Goal: Book appointment/travel/reservation

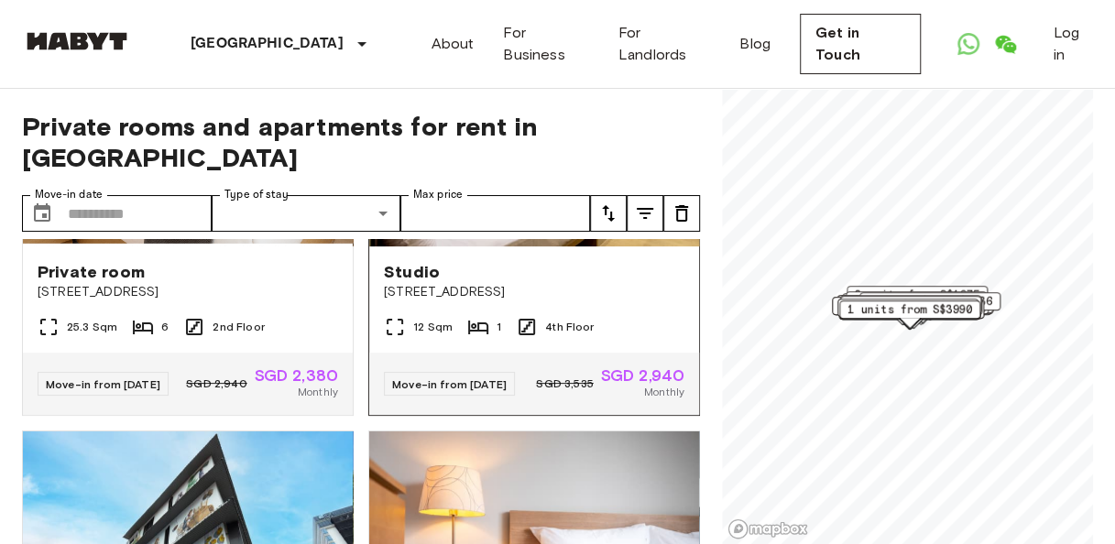
scroll to position [41, 0]
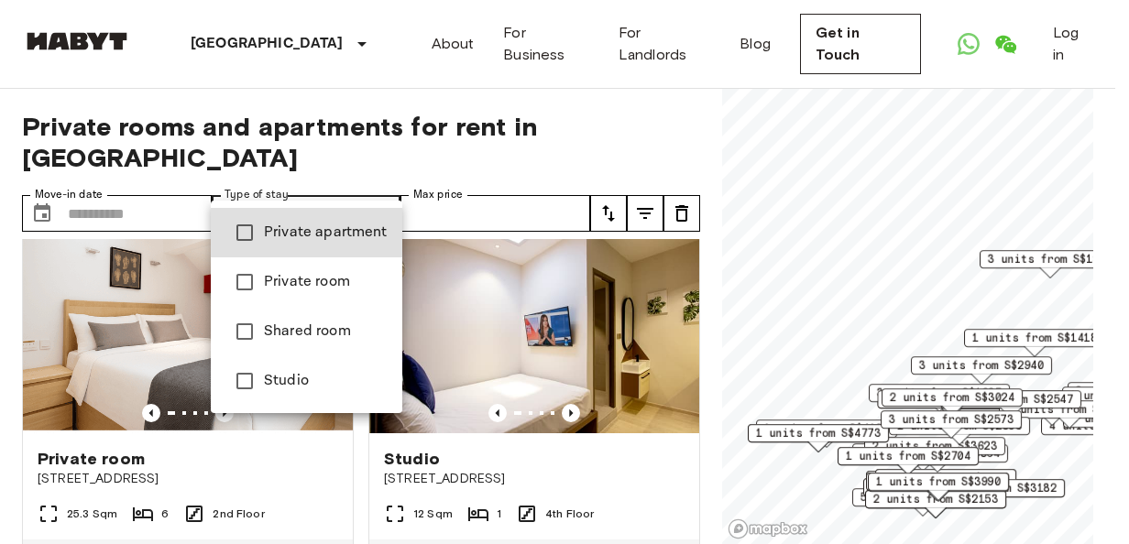
type input "**********"
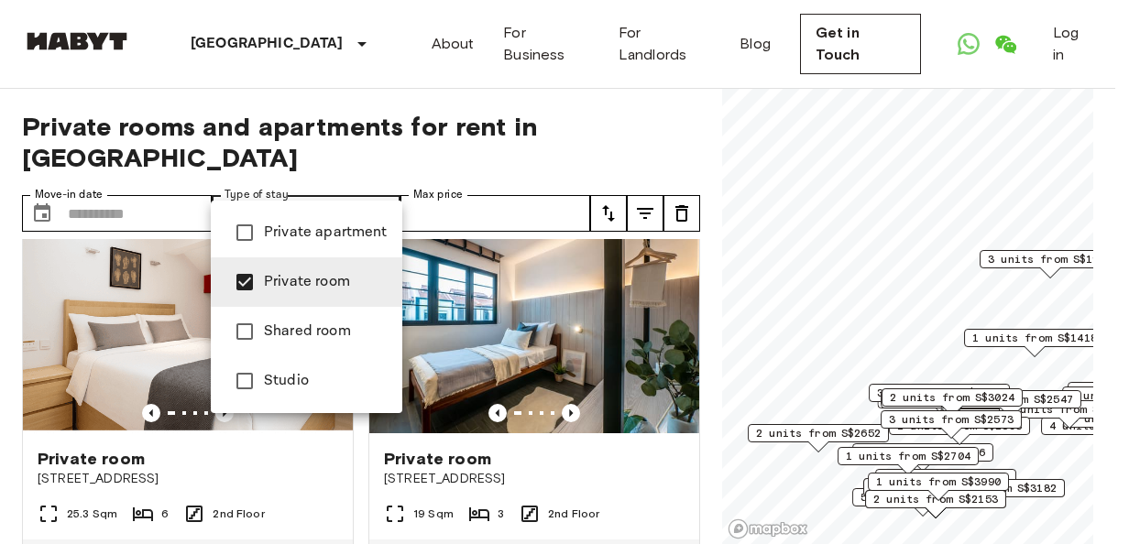
click at [181, 194] on div at bounding box center [564, 272] width 1129 height 544
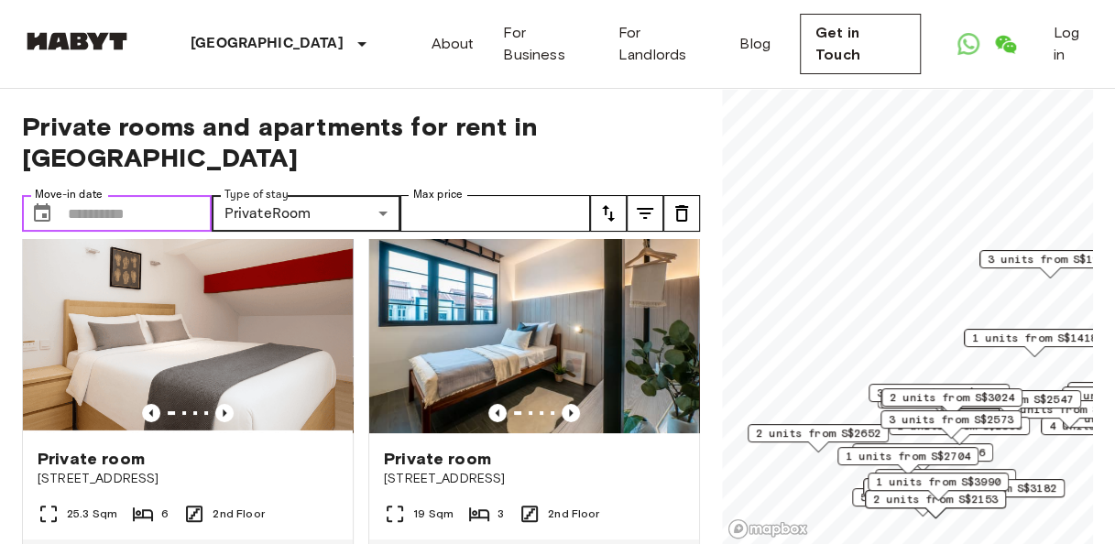
click at [156, 195] on input "Move-in date" at bounding box center [140, 213] width 144 height 37
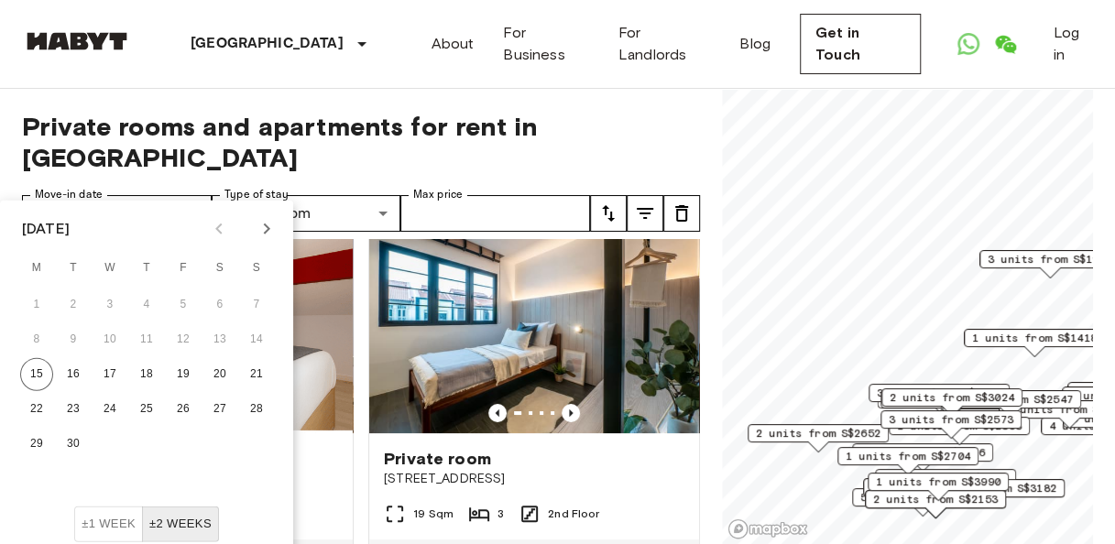
click at [248, 230] on div at bounding box center [243, 228] width 22 height 31
click at [250, 230] on div at bounding box center [243, 228] width 22 height 31
click at [259, 229] on icon "Next month" at bounding box center [267, 229] width 22 height 22
click at [228, 300] on button "1" at bounding box center [219, 305] width 33 height 33
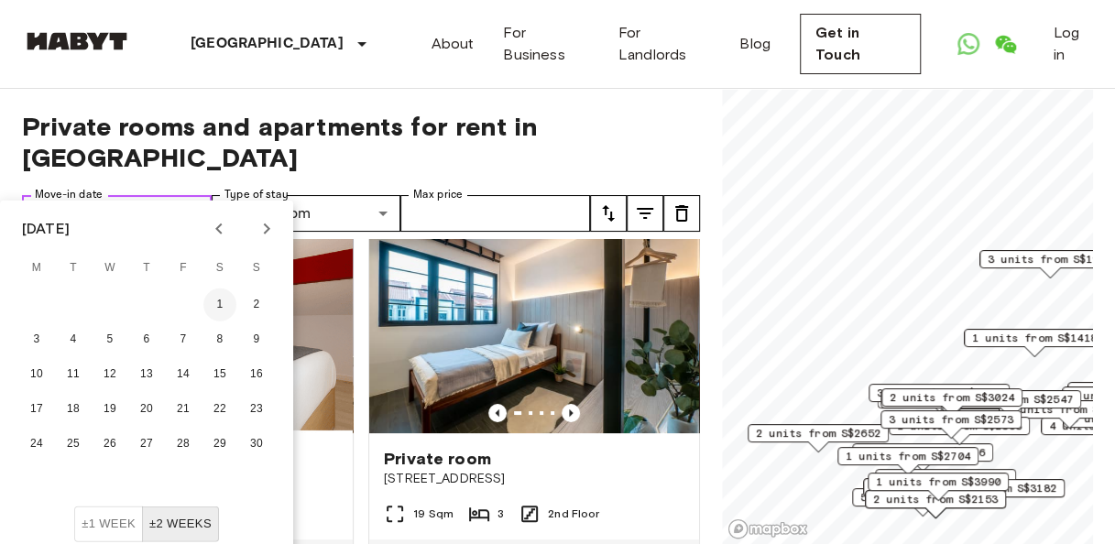
type input "**********"
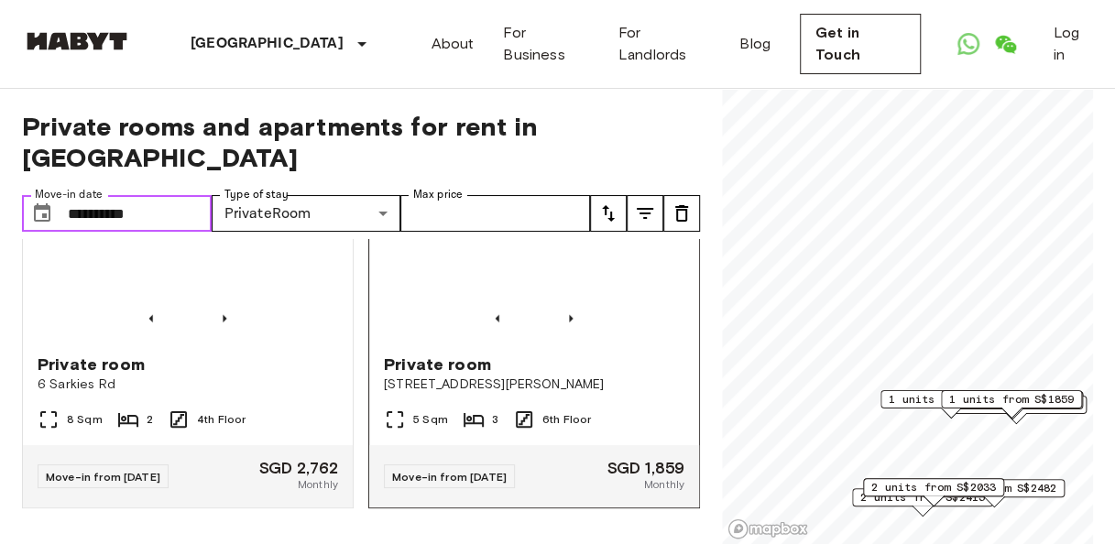
scroll to position [2521, 0]
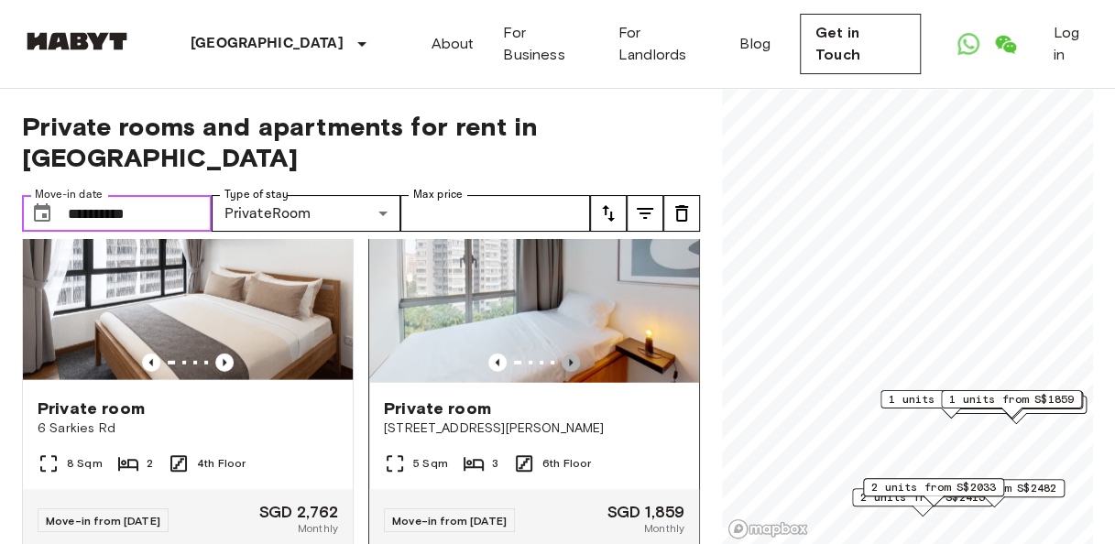
click at [569, 366] on icon "Previous image" at bounding box center [571, 362] width 4 height 7
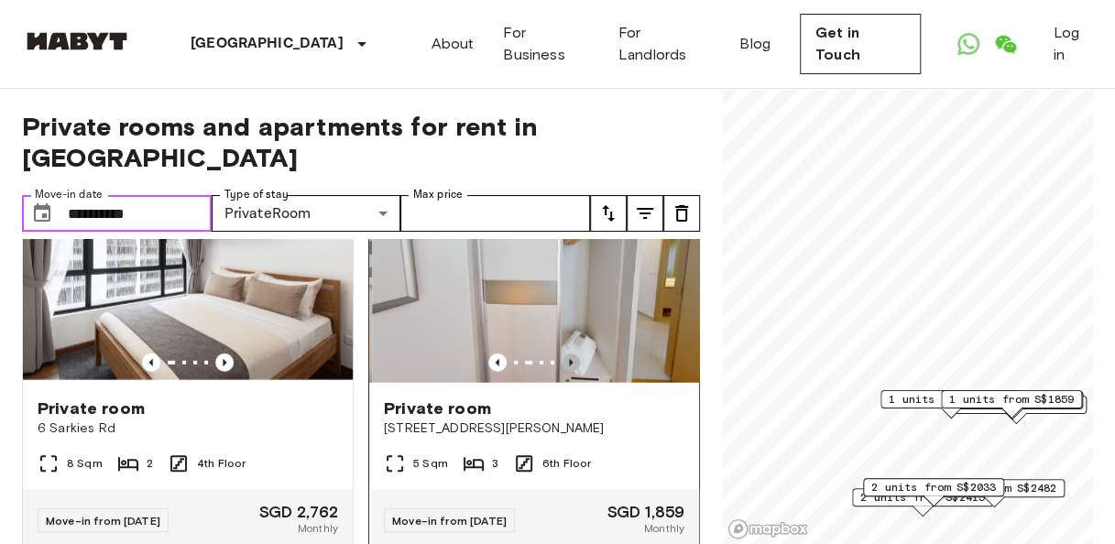
click at [569, 366] on icon "Previous image" at bounding box center [571, 362] width 4 height 7
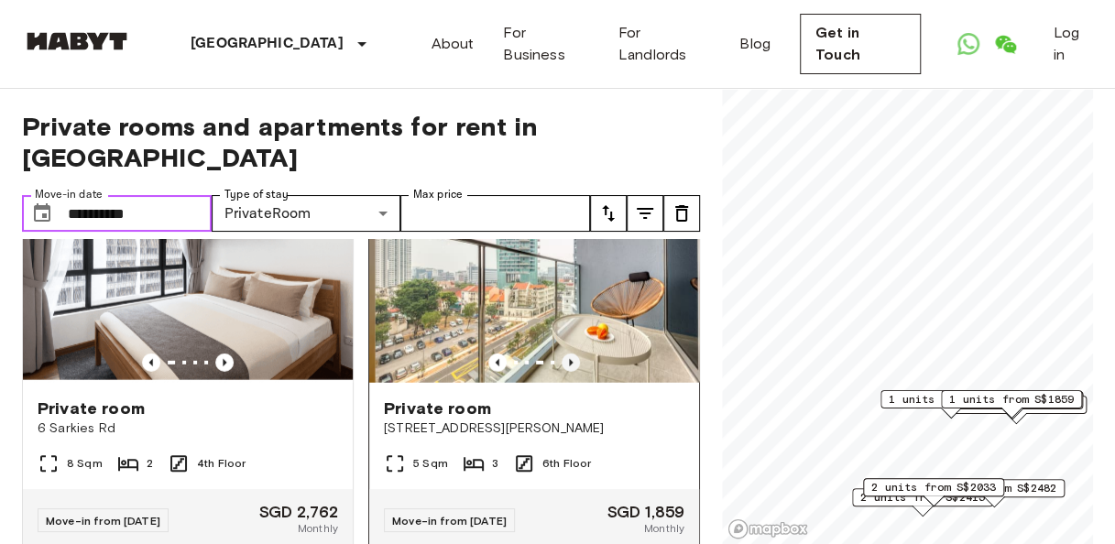
click at [569, 366] on icon "Previous image" at bounding box center [571, 362] width 4 height 7
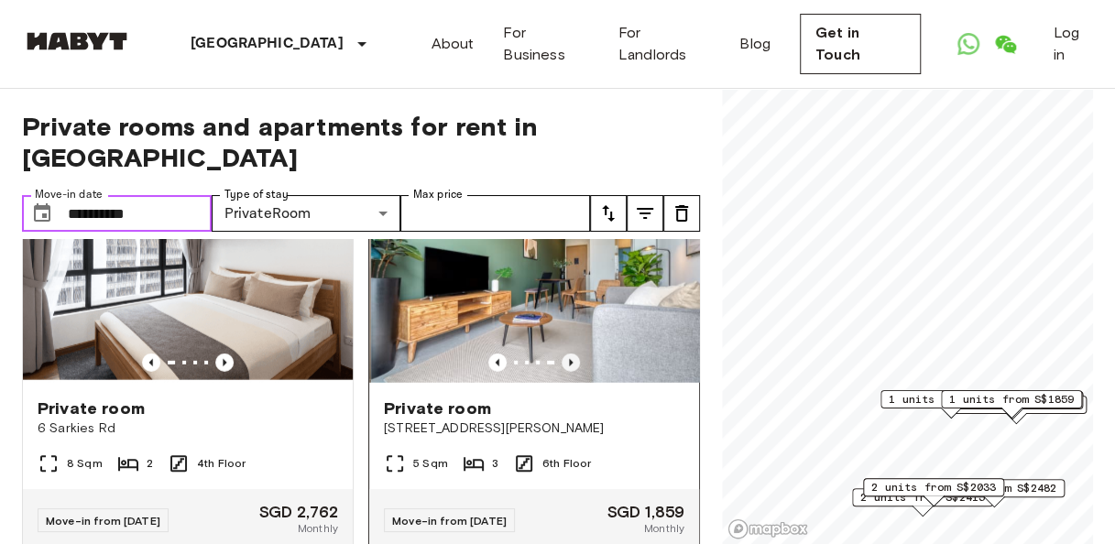
click at [569, 366] on icon "Previous image" at bounding box center [571, 362] width 4 height 7
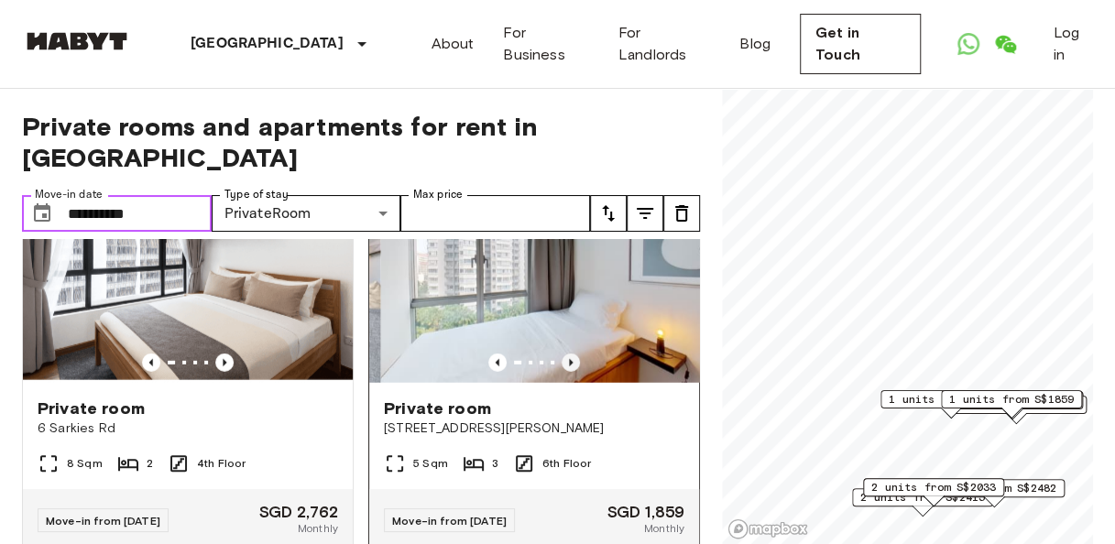
click at [569, 366] on icon "Previous image" at bounding box center [571, 362] width 4 height 7
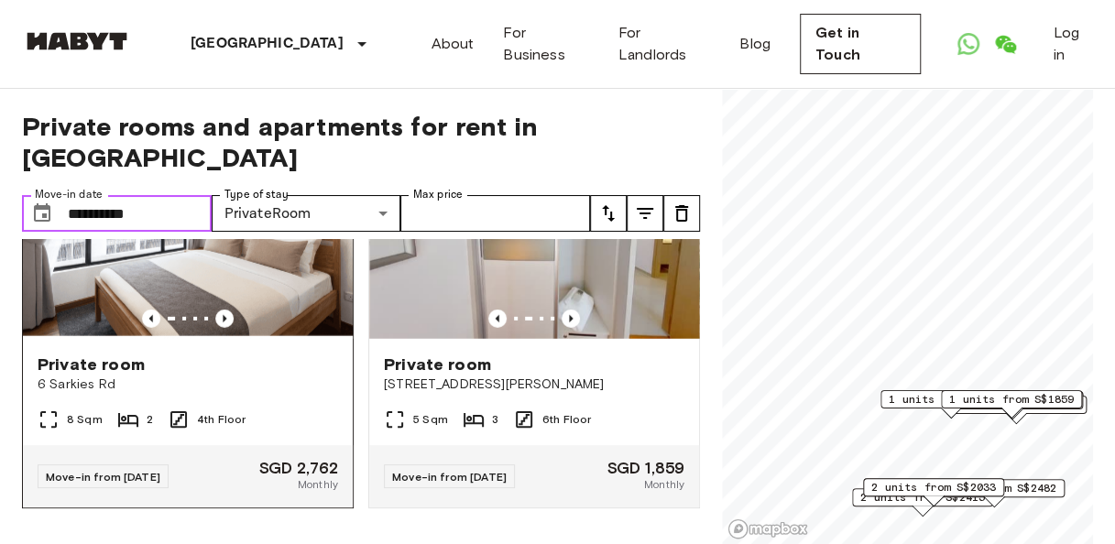
scroll to position [2646, 0]
click at [223, 321] on icon "Previous image" at bounding box center [224, 319] width 18 height 18
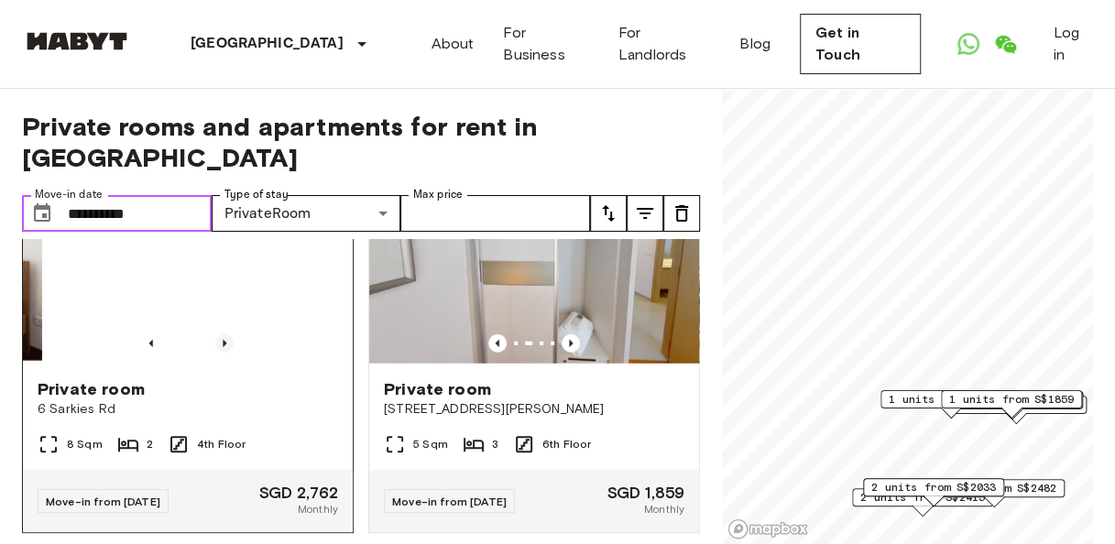
scroll to position [2539, 0]
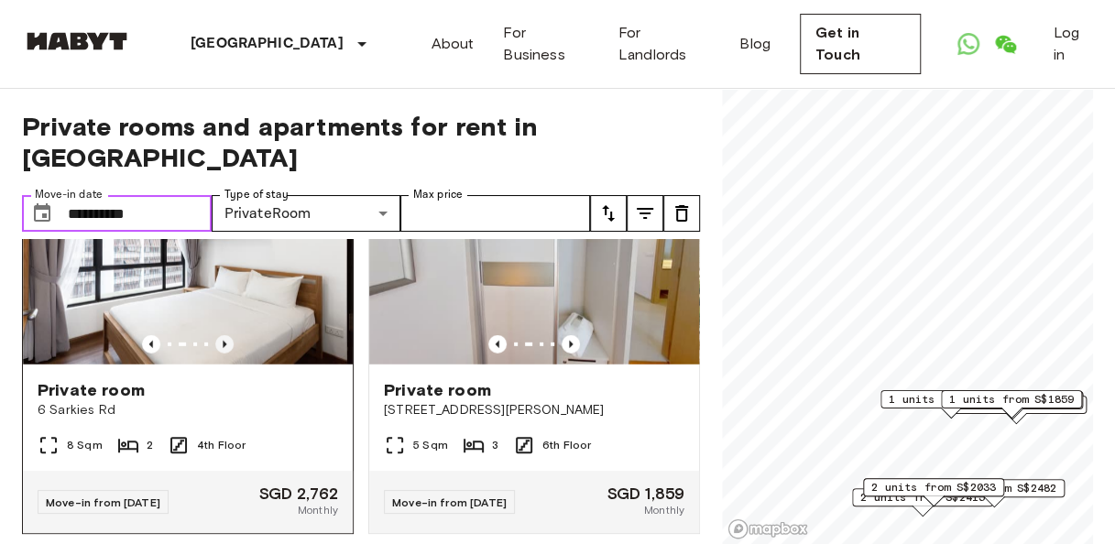
click at [224, 354] on icon "Previous image" at bounding box center [224, 344] width 18 height 18
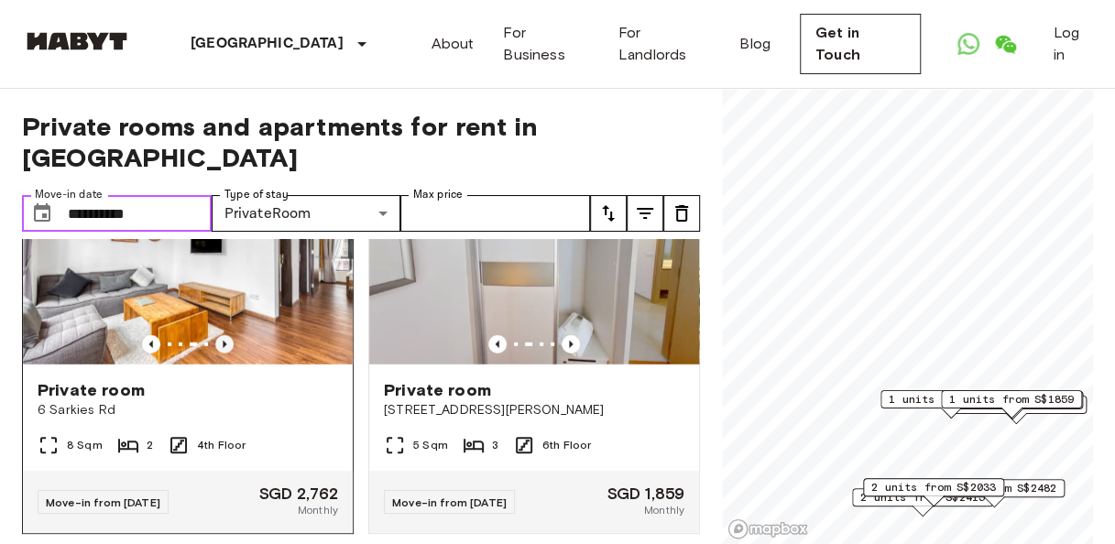
click at [224, 354] on icon "Previous image" at bounding box center [224, 344] width 18 height 18
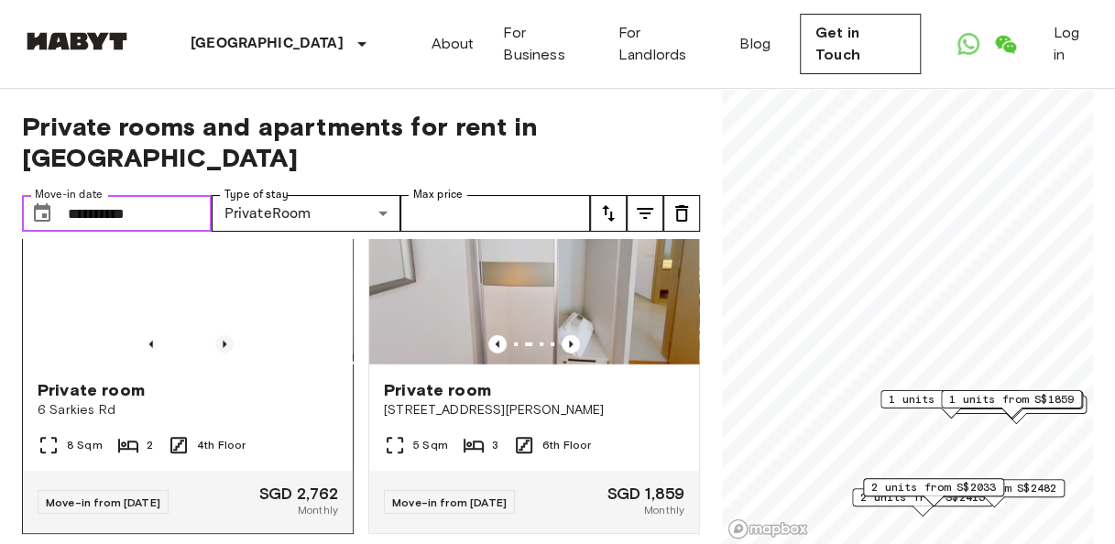
click at [224, 354] on icon "Previous image" at bounding box center [224, 344] width 18 height 18
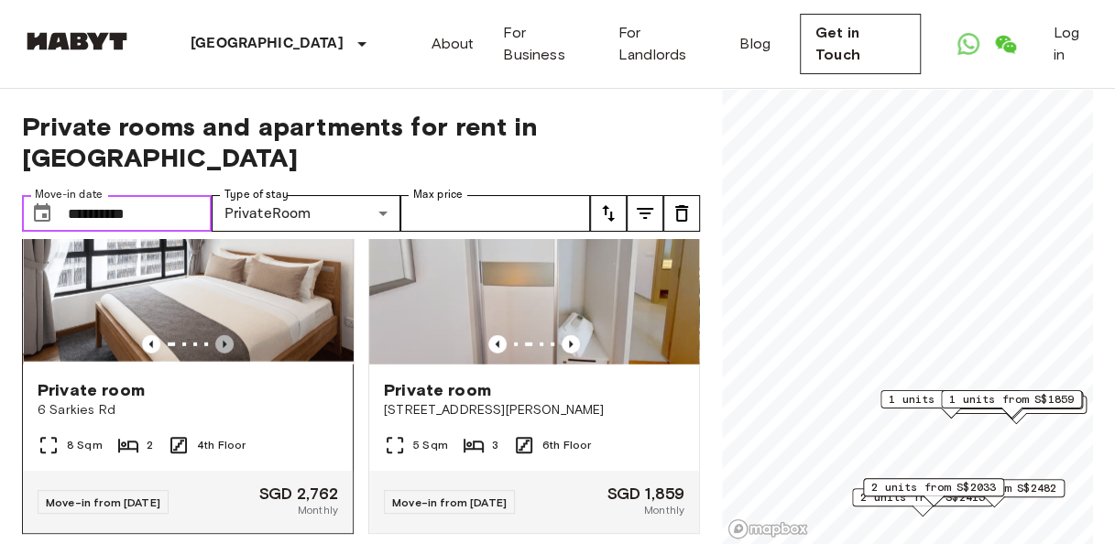
click at [224, 354] on icon "Previous image" at bounding box center [224, 344] width 18 height 18
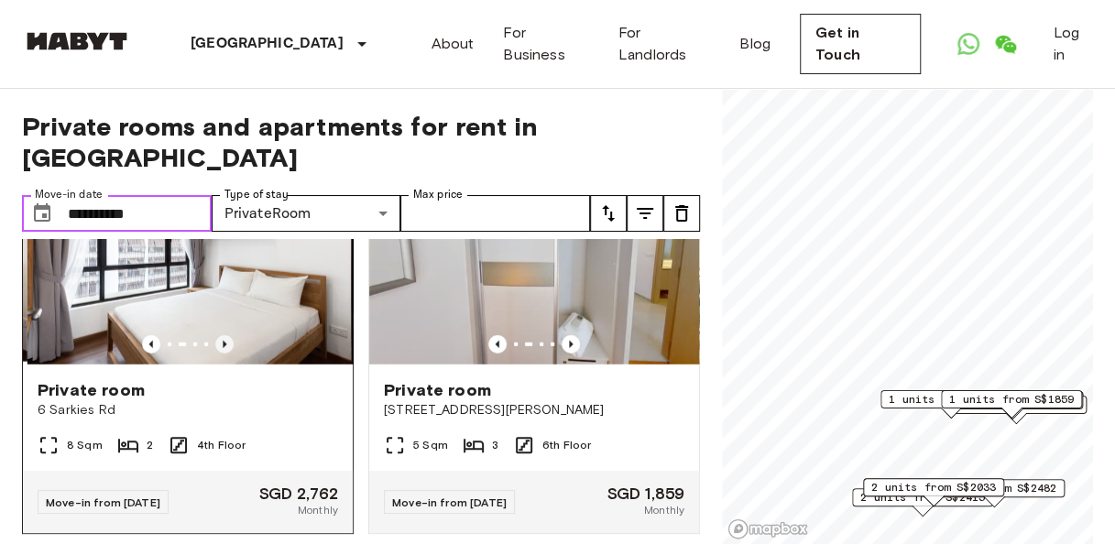
click at [224, 354] on icon "Previous image" at bounding box center [224, 344] width 18 height 18
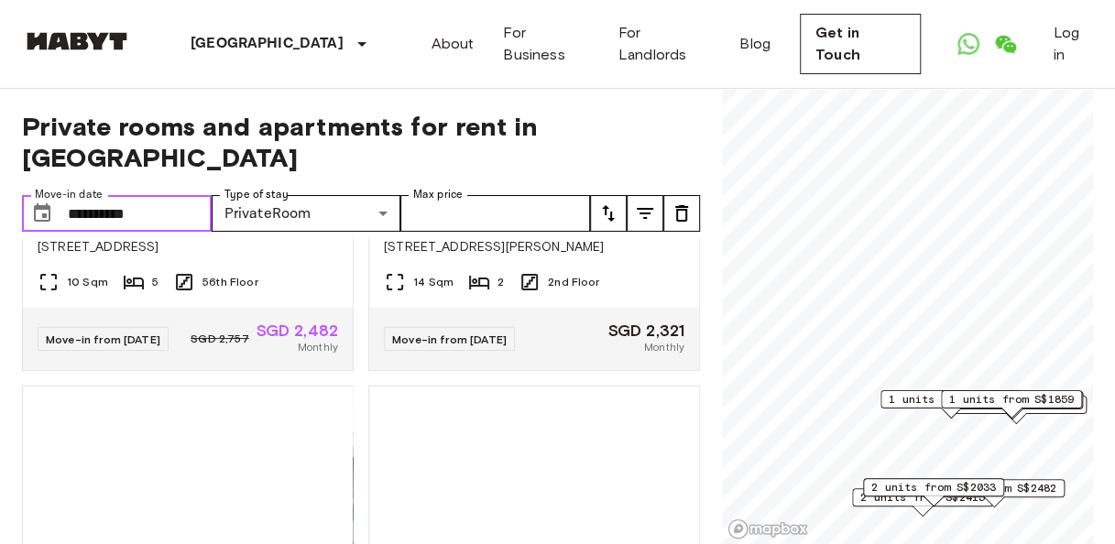
scroll to position [0, 0]
